Goal: Task Accomplishment & Management: Use online tool/utility

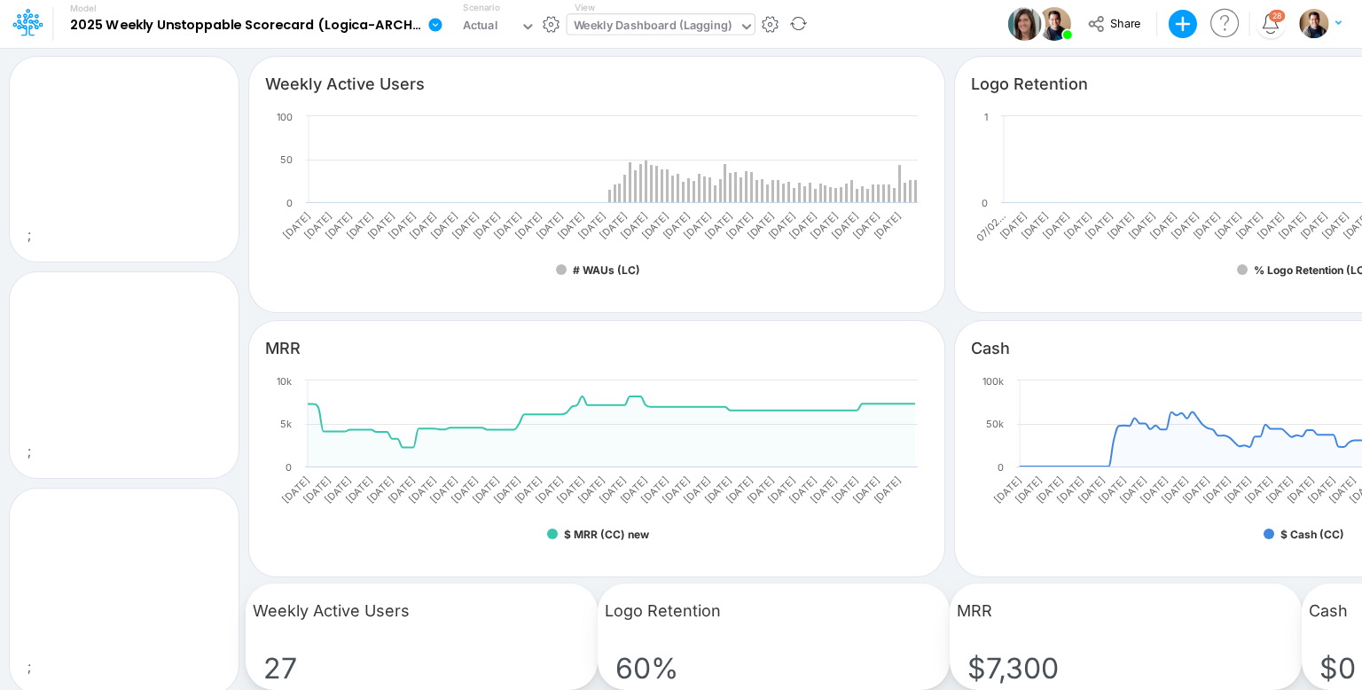
click at [693, 34] on div "Weekly Dashboard (Lagging)" at bounding box center [653, 27] width 159 height 20
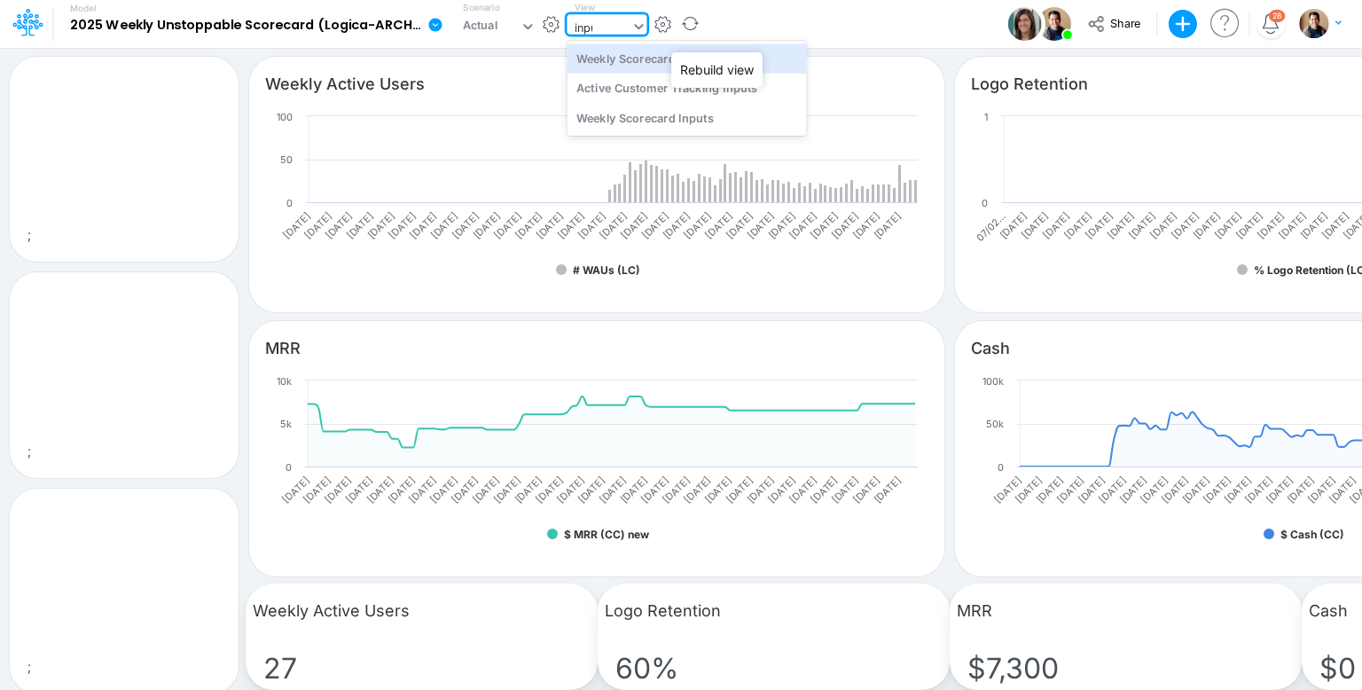
type input "input"
click at [756, 64] on div "Weekly Scorecard Inputs (New)" at bounding box center [685, 57] width 239 height 29
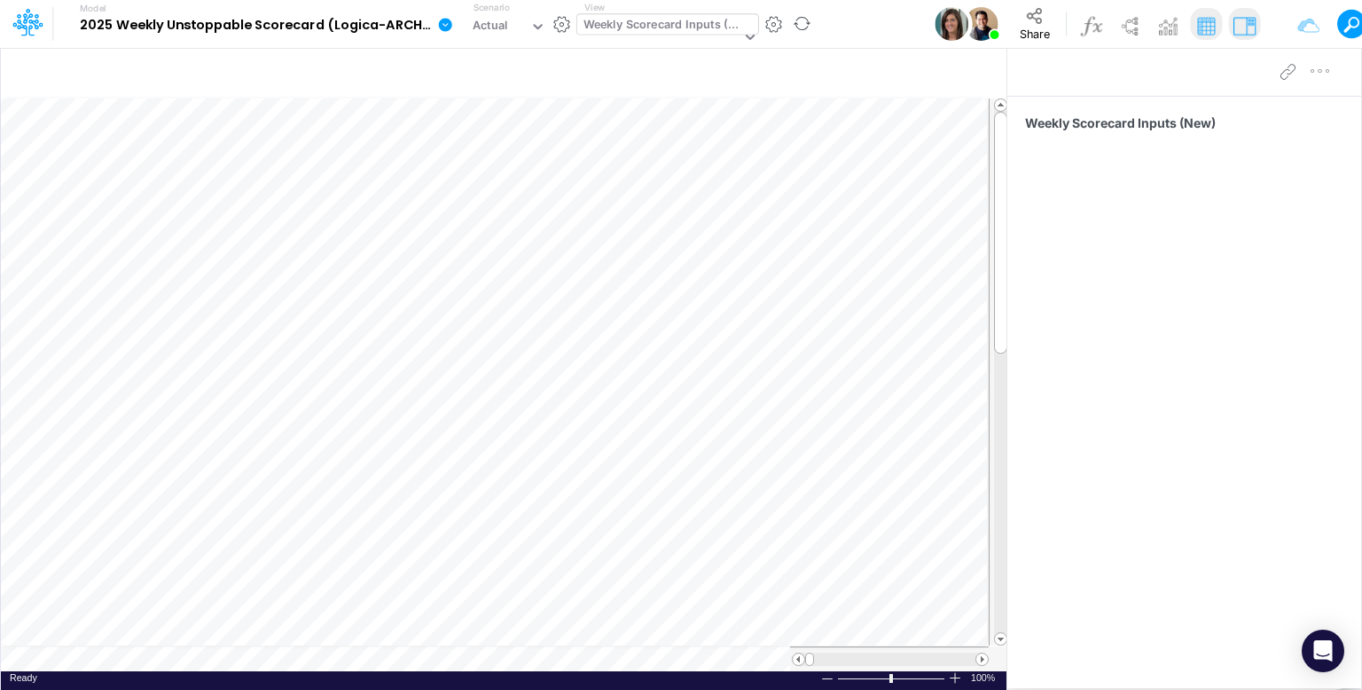
click at [833, 22] on div "Model 2025 Weekly Unstoppable Scorecard (Logica-ARCHIVED old pro) Edit model se…" at bounding box center [780, 24] width 1405 height 48
click at [560, 26] on button "button" at bounding box center [561, 24] width 19 height 19
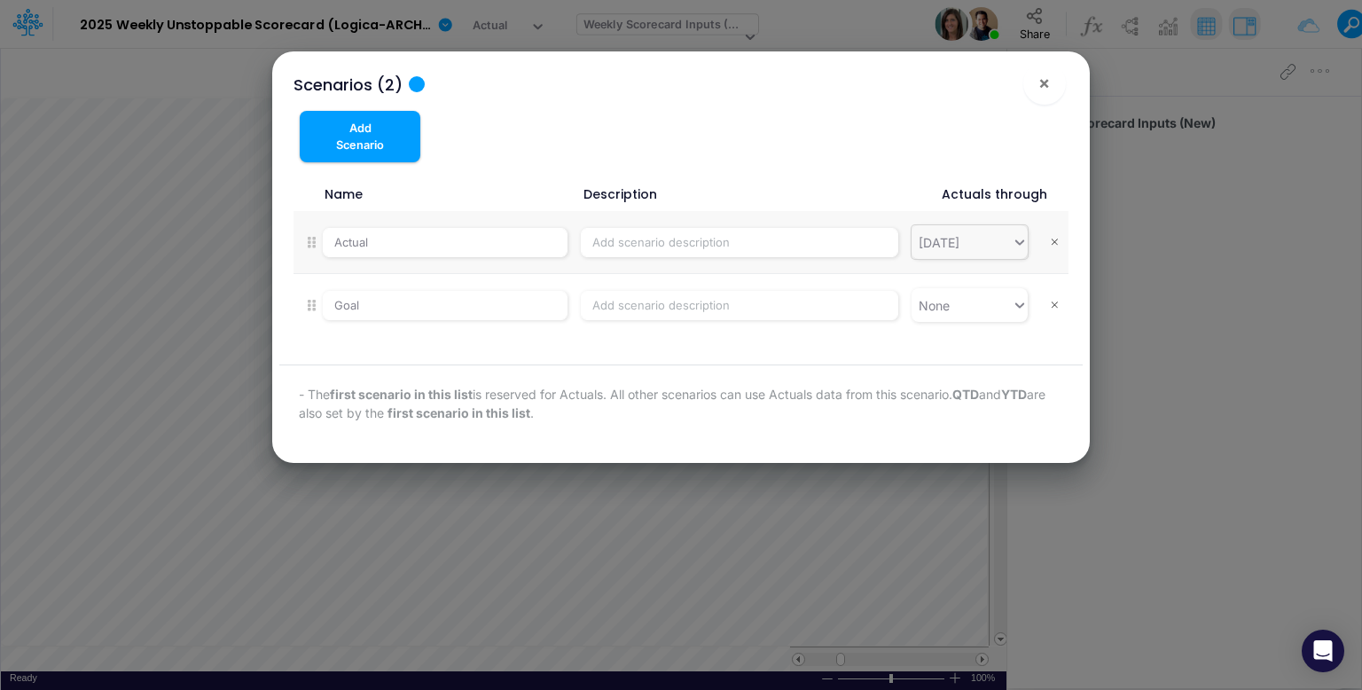
click at [1003, 249] on div "09/14/25" at bounding box center [961, 242] width 100 height 29
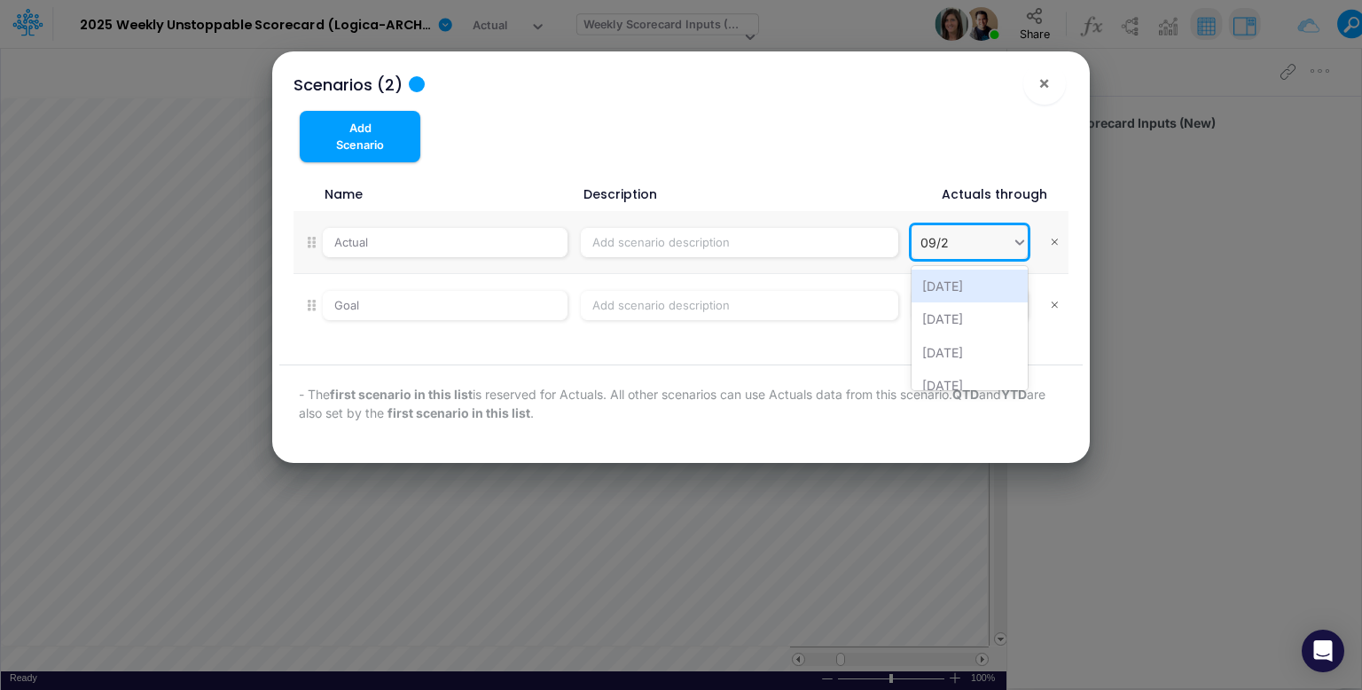
type input "09/21"
click at [988, 285] on div "09/21/25" at bounding box center [969, 285] width 116 height 33
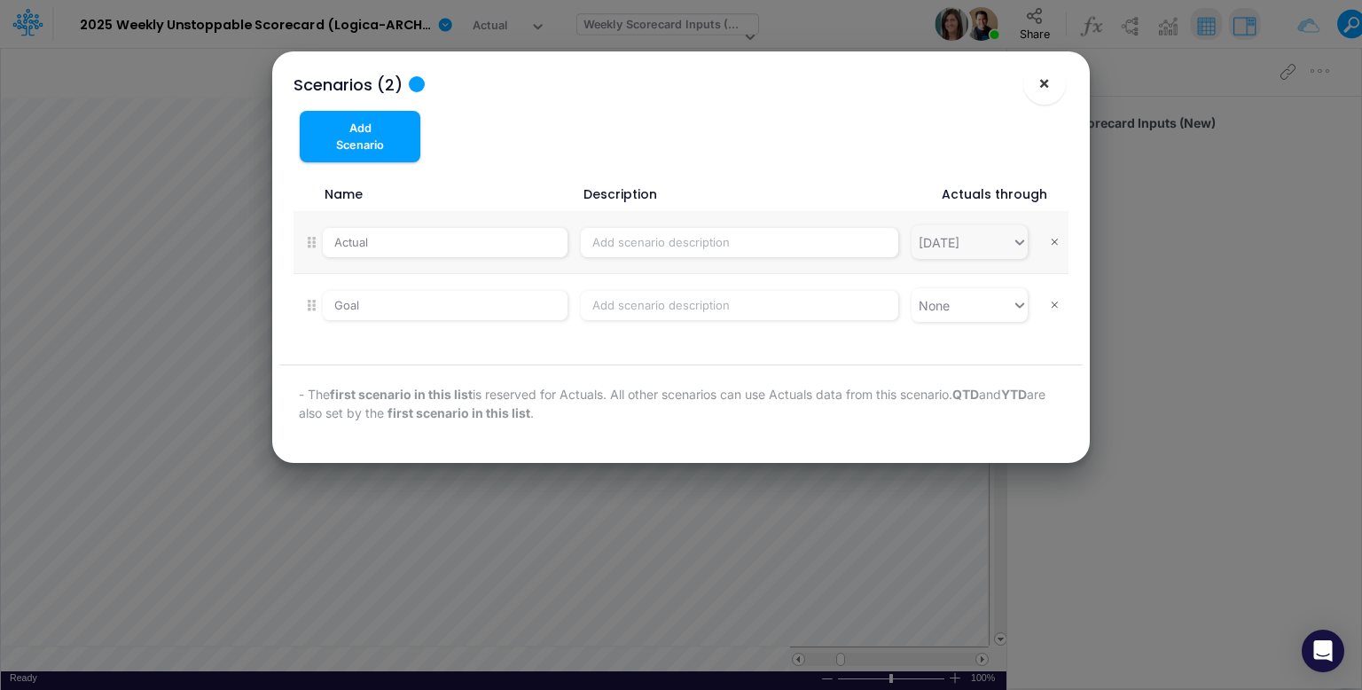
click at [1038, 84] on span "×" at bounding box center [1044, 82] width 12 height 21
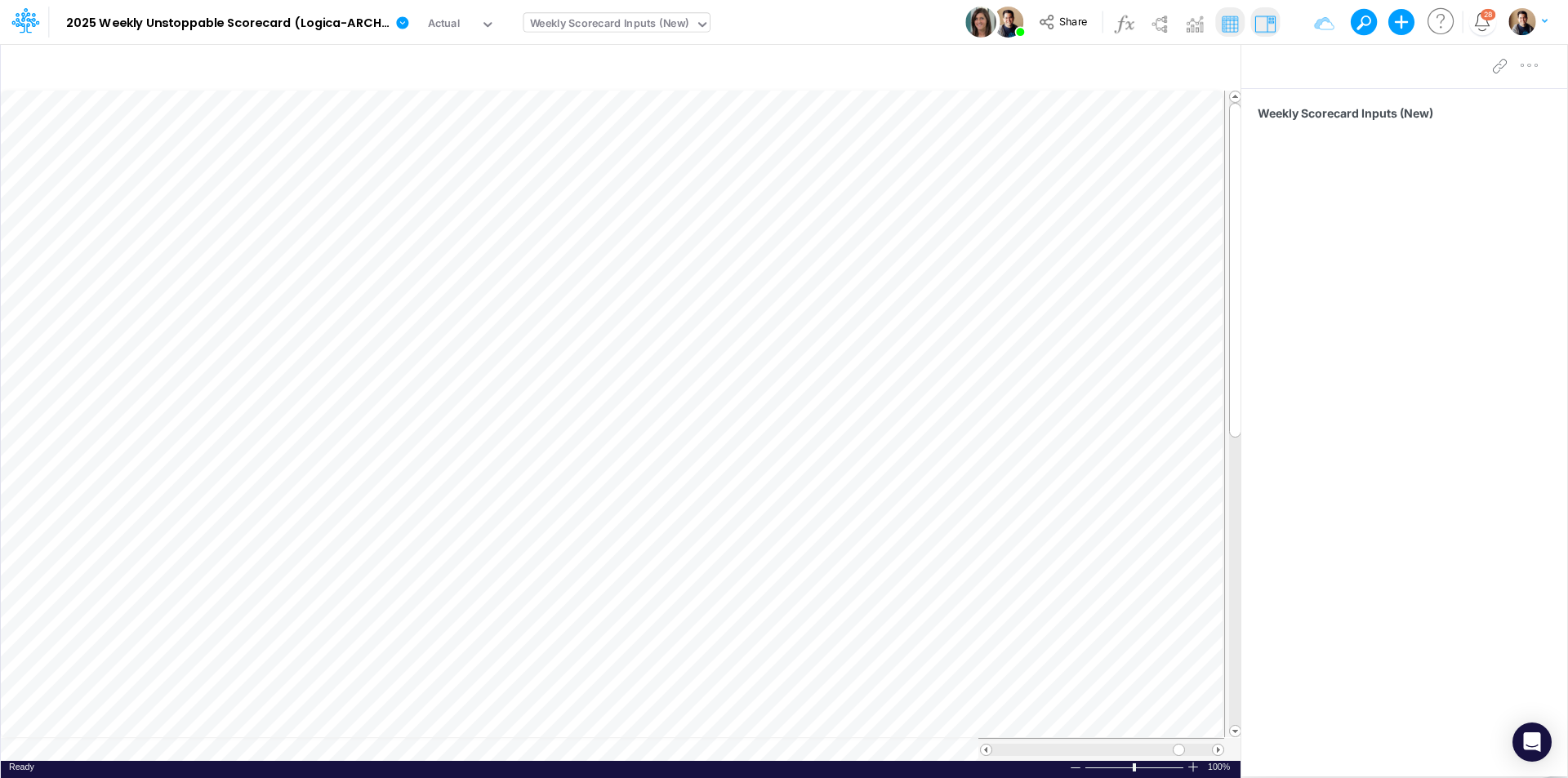
scroll to position [8, 1]
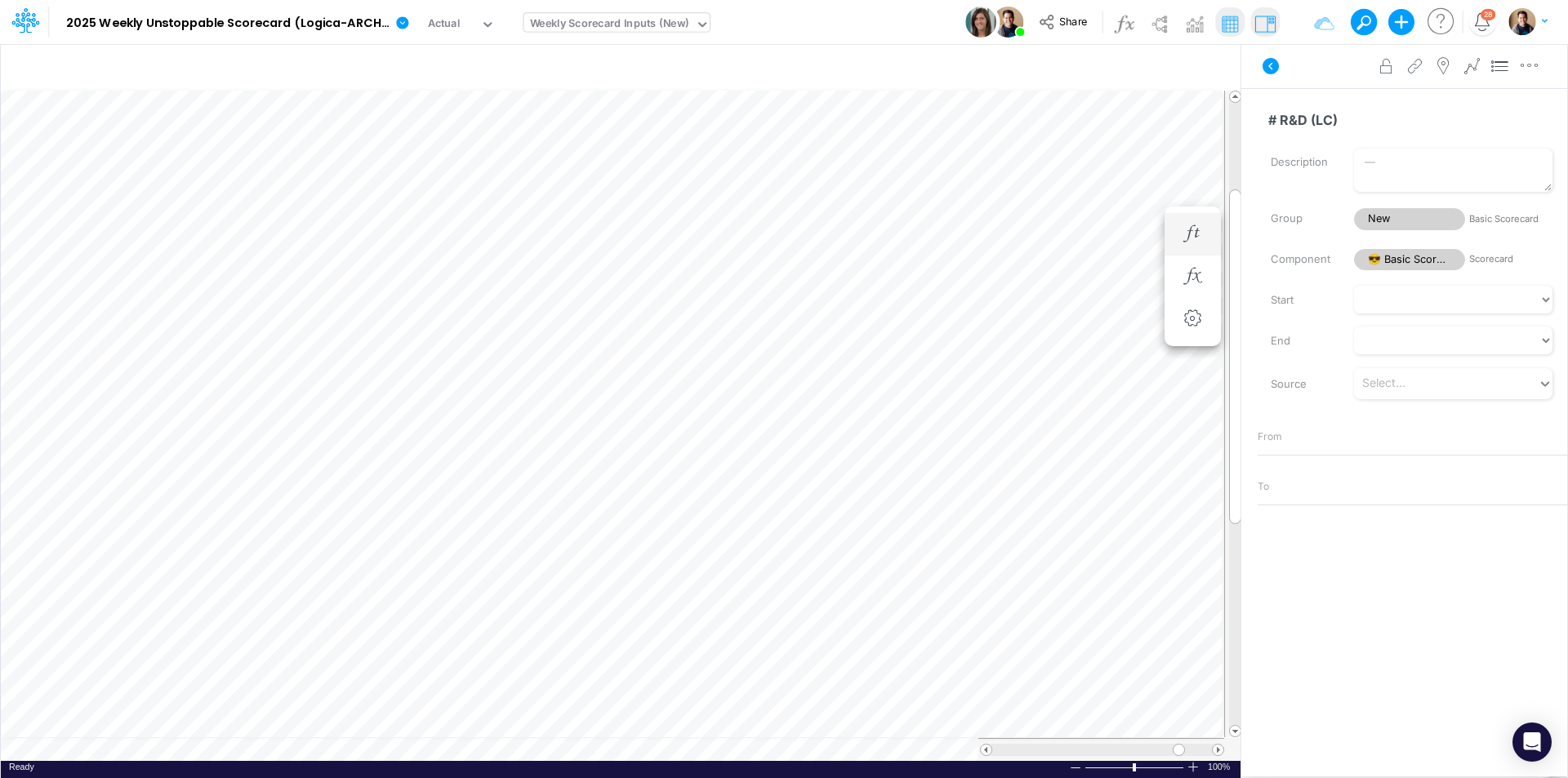
scroll to position [8, 1]
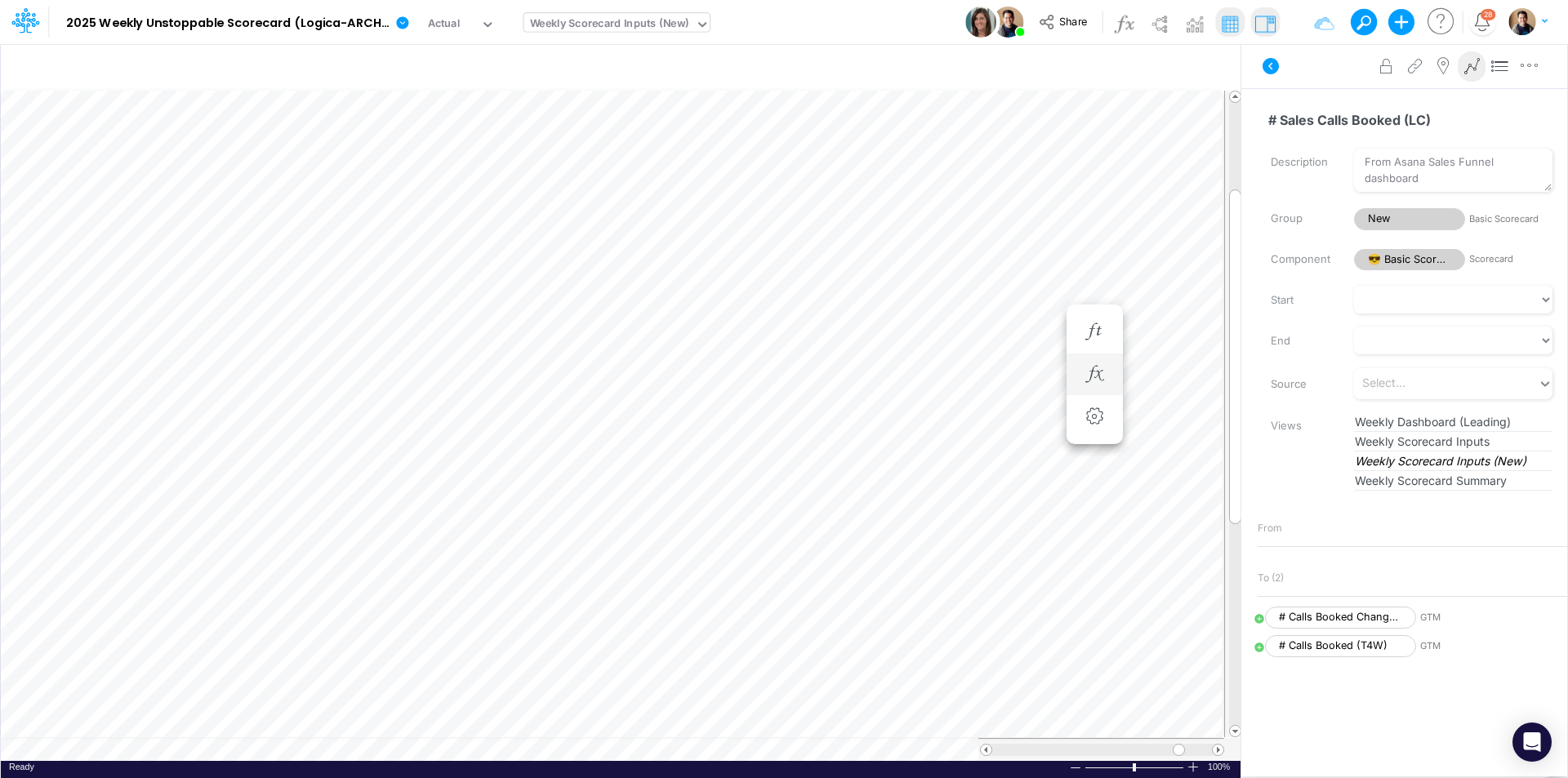
scroll to position [8, 1]
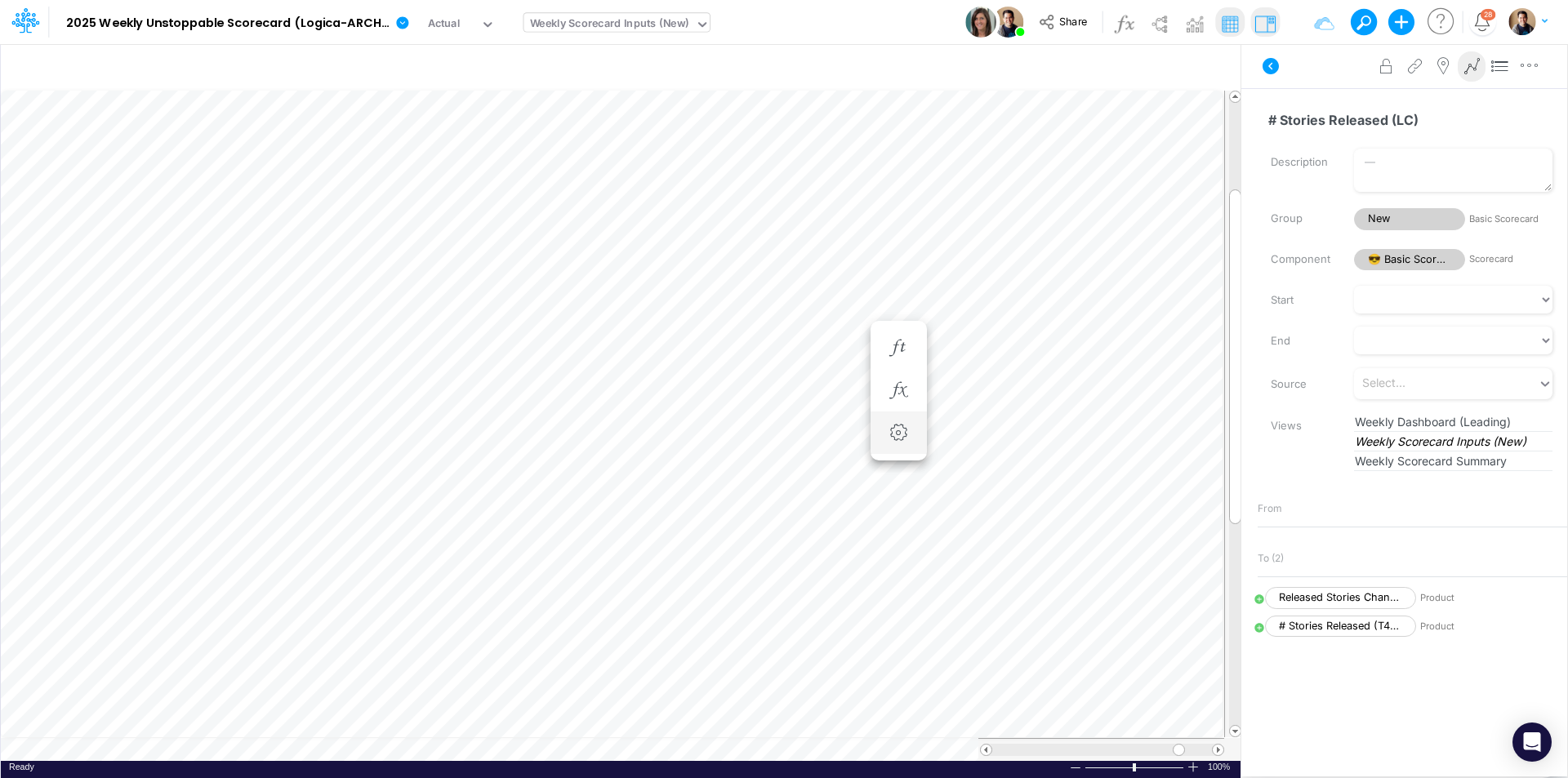
scroll to position [8, 1]
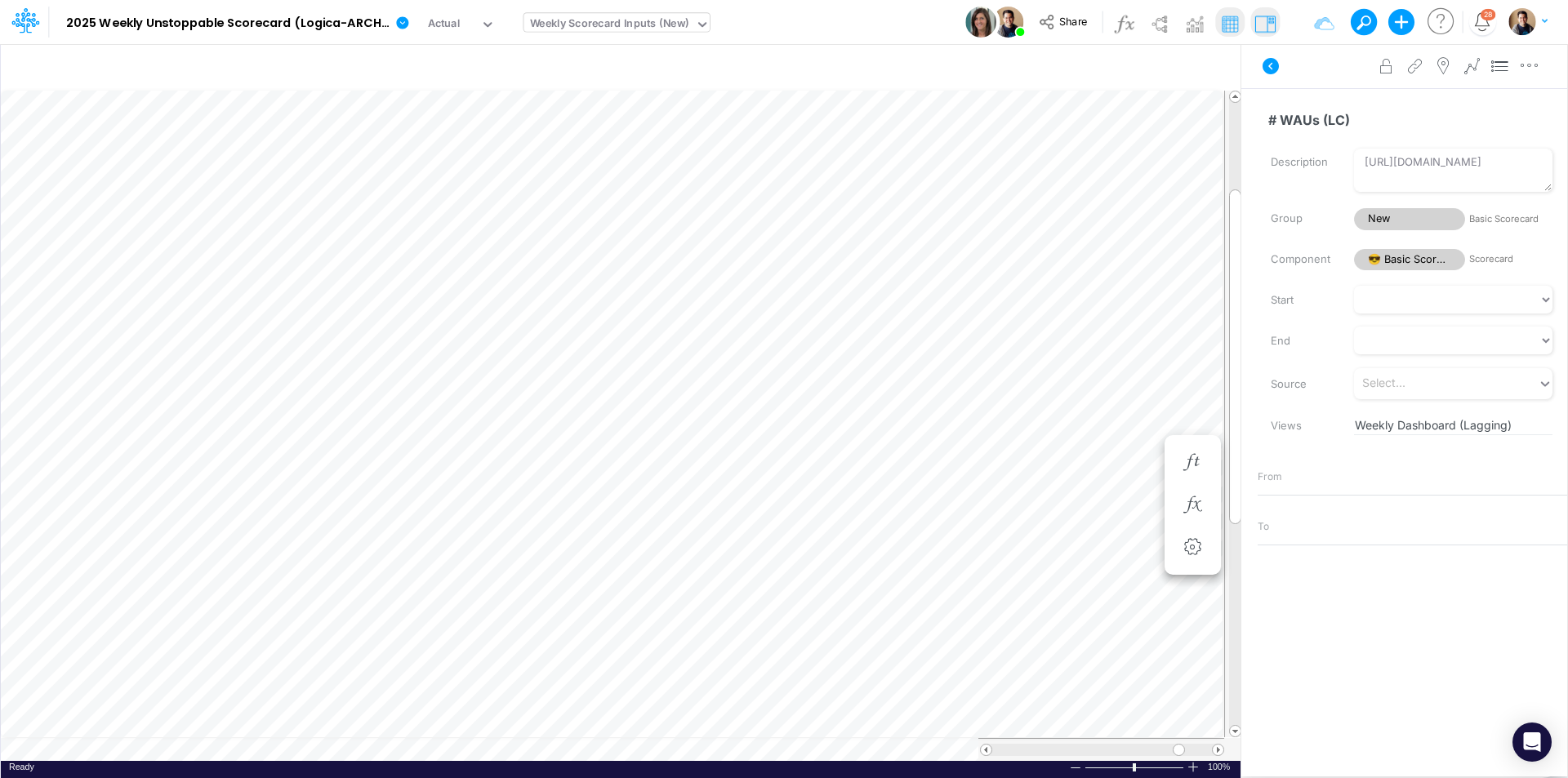
scroll to position [8, 1]
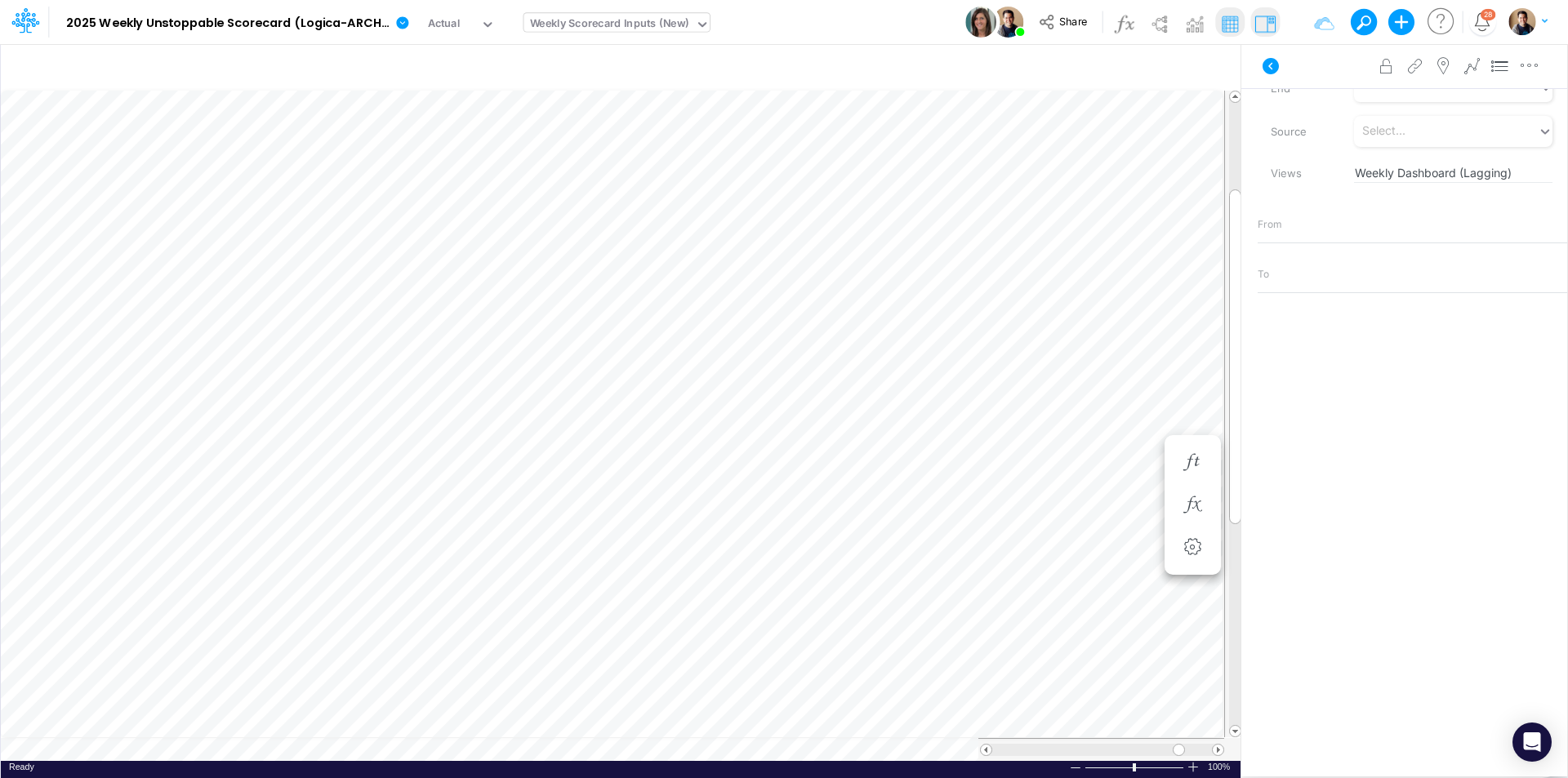
scroll to position [8, 1]
